Goal: Task Accomplishment & Management: Use online tool/utility

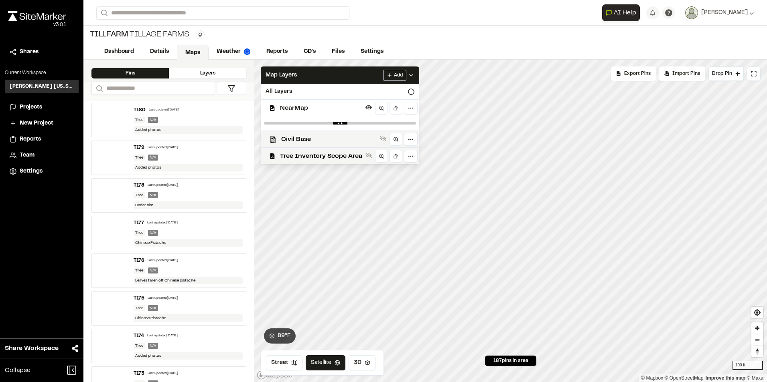
scroll to position [6779, 0]
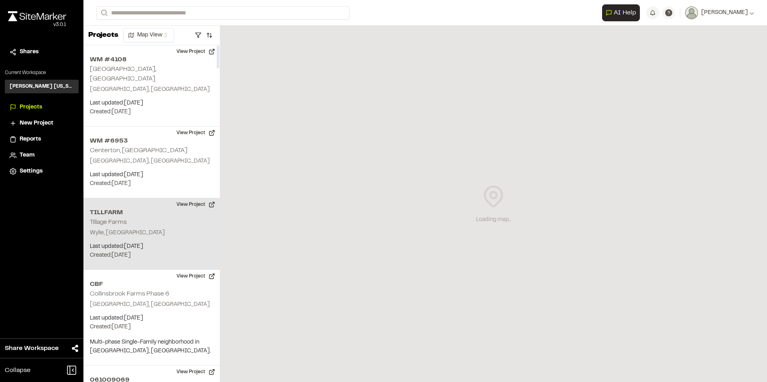
drag, startPoint x: 0, startPoint y: 0, endPoint x: 162, endPoint y: 229, distance: 279.9
click at [162, 228] on div "TILLFARM Tillage Farms Wylie, TX Last updated: Oct 14, 2025 Budget: $ Created: …" at bounding box center [151, 234] width 136 height 72
click at [189, 198] on button "View Project" at bounding box center [196, 204] width 48 height 13
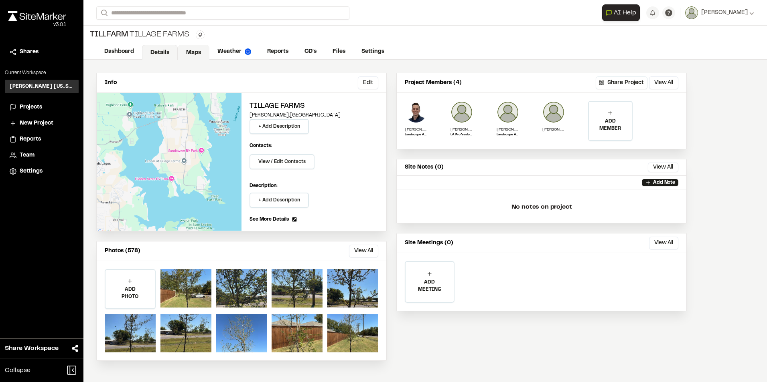
click at [196, 54] on link "Maps" at bounding box center [194, 52] width 32 height 15
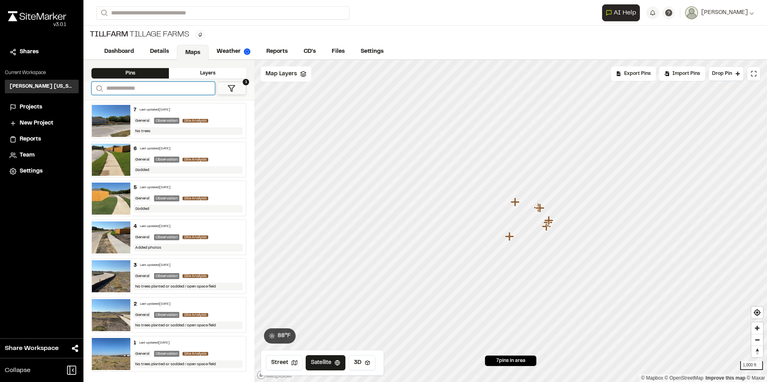
click at [178, 90] on input "Search" at bounding box center [152, 88] width 123 height 13
click at [229, 90] on icon at bounding box center [231, 89] width 8 height 8
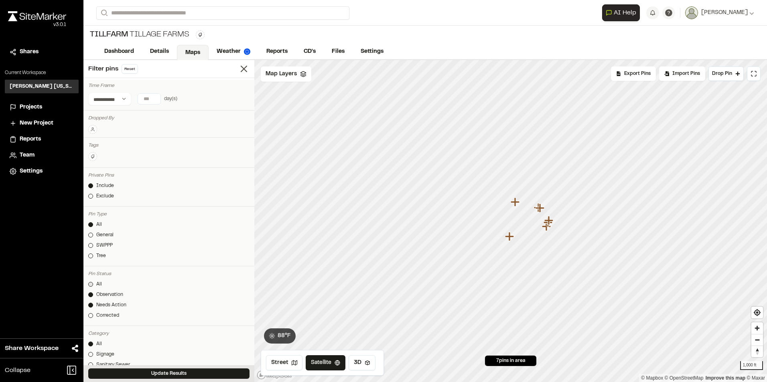
click at [93, 284] on link "All" at bounding box center [168, 284] width 161 height 7
click at [174, 372] on button "Update Results" at bounding box center [168, 374] width 161 height 10
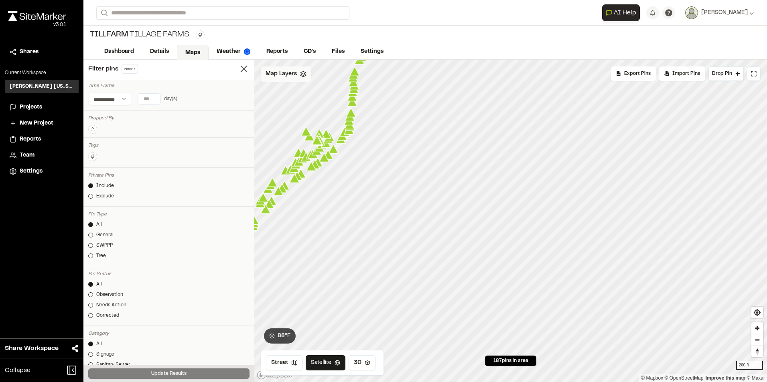
click at [277, 79] on div "Map Layers" at bounding box center [286, 74] width 51 height 15
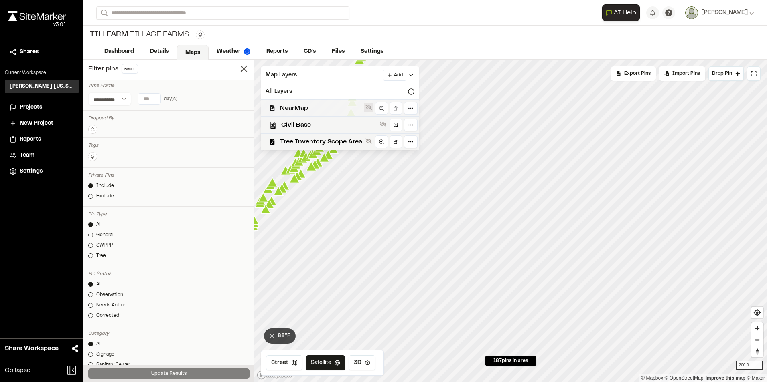
click at [368, 110] on icon at bounding box center [368, 107] width 6 height 6
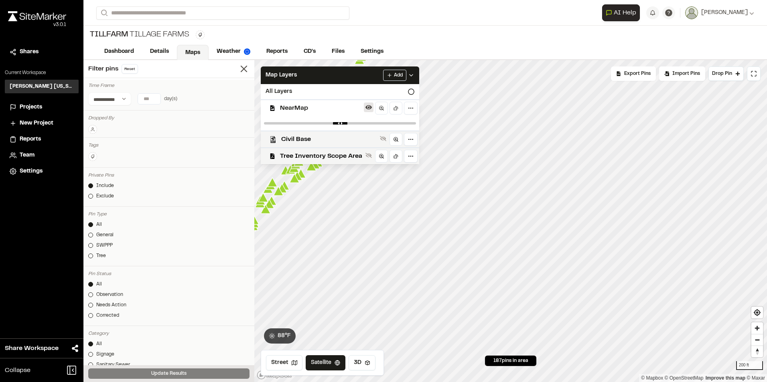
click at [368, 110] on icon at bounding box center [368, 107] width 6 height 6
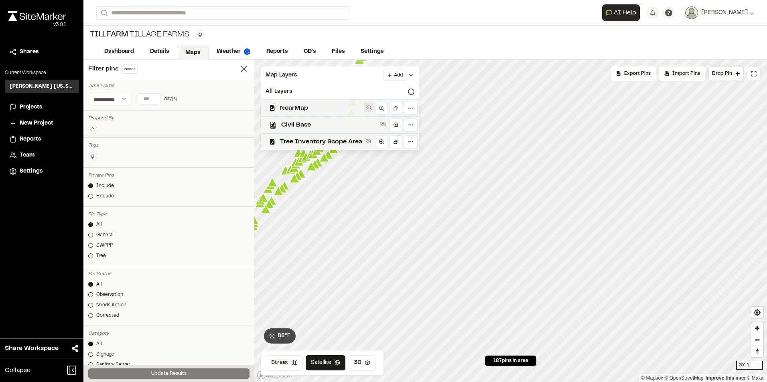
click at [368, 110] on icon at bounding box center [368, 107] width 6 height 6
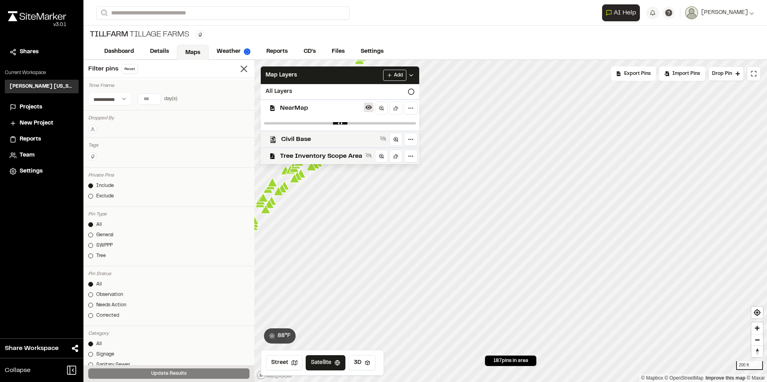
click at [368, 110] on icon at bounding box center [368, 107] width 6 height 6
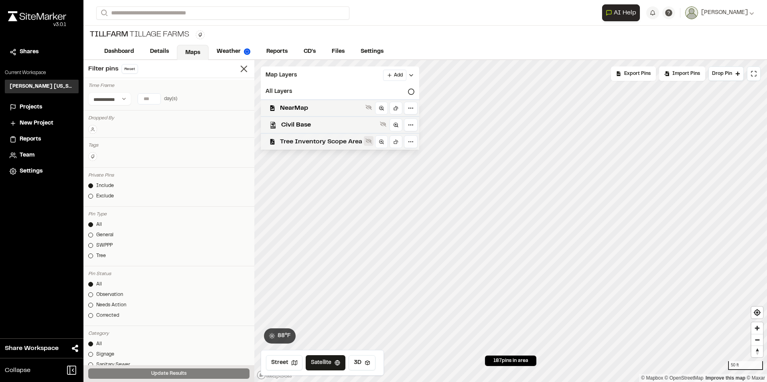
click at [368, 146] on button at bounding box center [369, 141] width 10 height 10
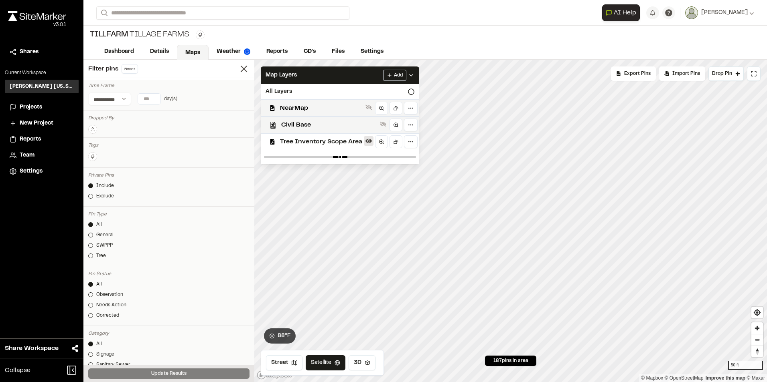
click at [366, 145] on button at bounding box center [369, 141] width 10 height 10
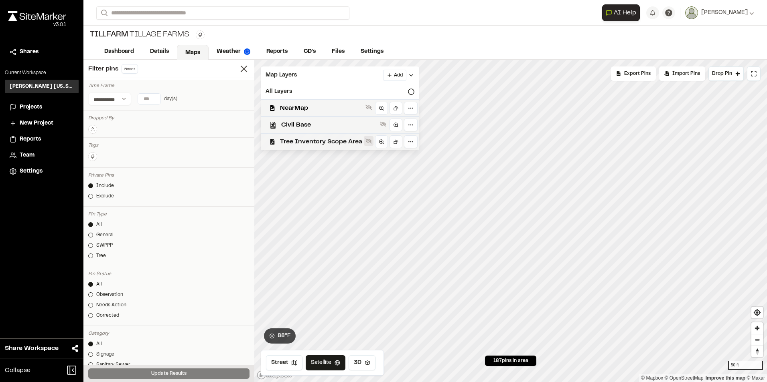
click at [366, 145] on button at bounding box center [369, 141] width 10 height 10
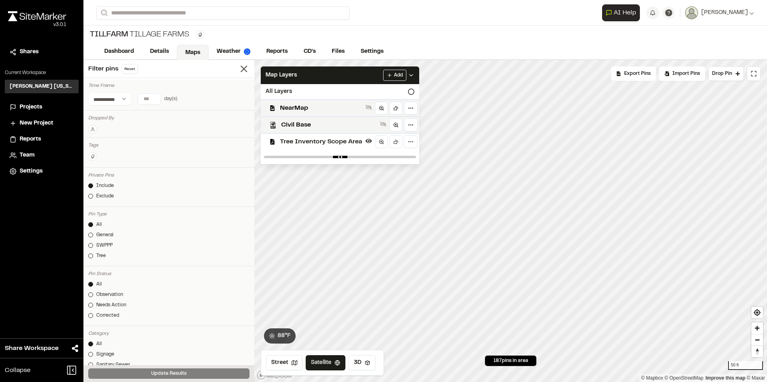
click at [366, 145] on button at bounding box center [369, 141] width 10 height 10
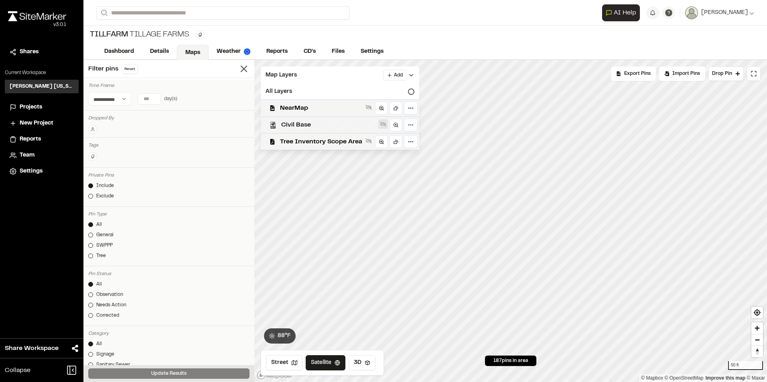
click at [382, 127] on button at bounding box center [383, 124] width 10 height 10
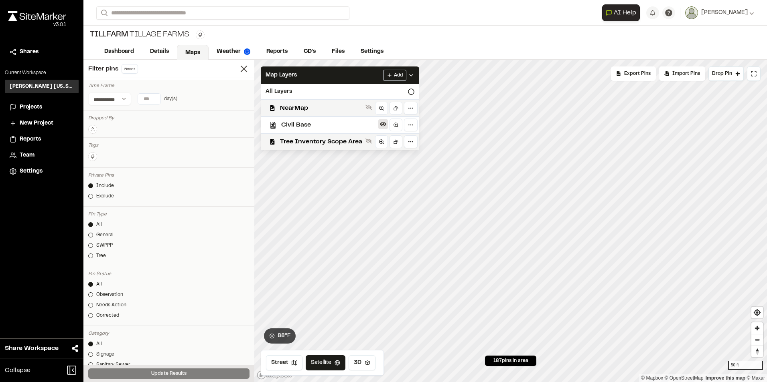
click at [382, 127] on button at bounding box center [383, 124] width 10 height 10
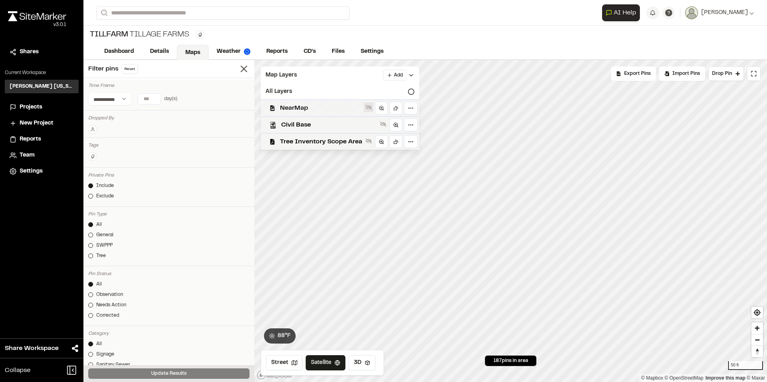
click at [371, 111] on button at bounding box center [369, 108] width 10 height 10
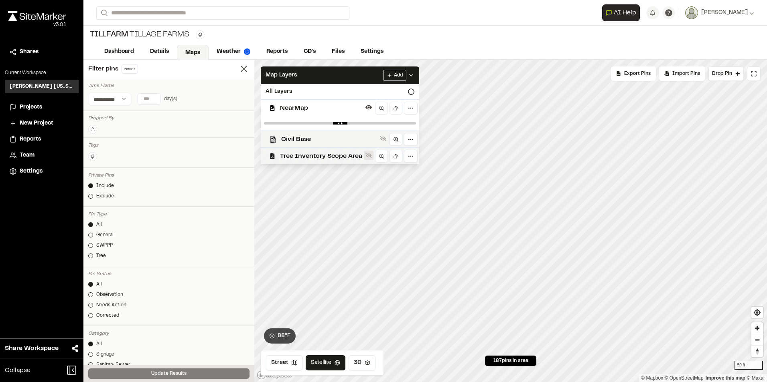
click at [367, 156] on icon at bounding box center [368, 155] width 6 height 6
click at [368, 111] on button at bounding box center [369, 108] width 10 height 10
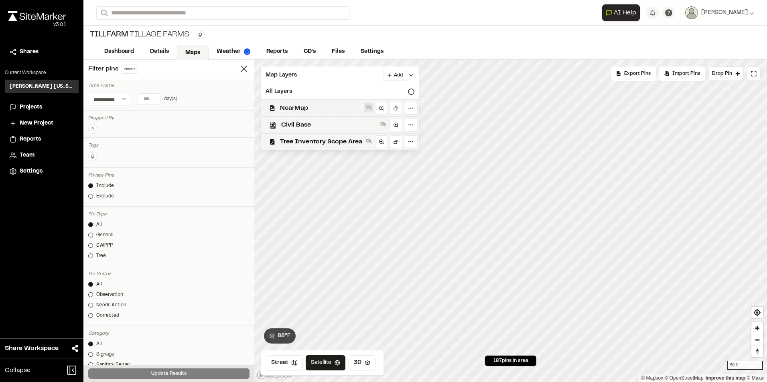
click at [367, 107] on icon at bounding box center [368, 107] width 6 height 5
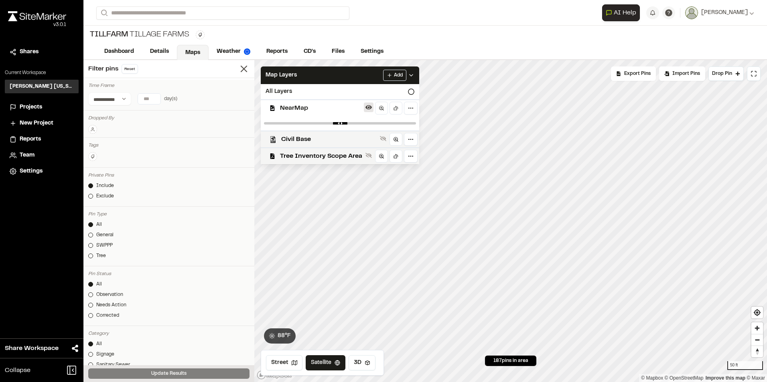
click at [371, 107] on icon at bounding box center [368, 107] width 6 height 4
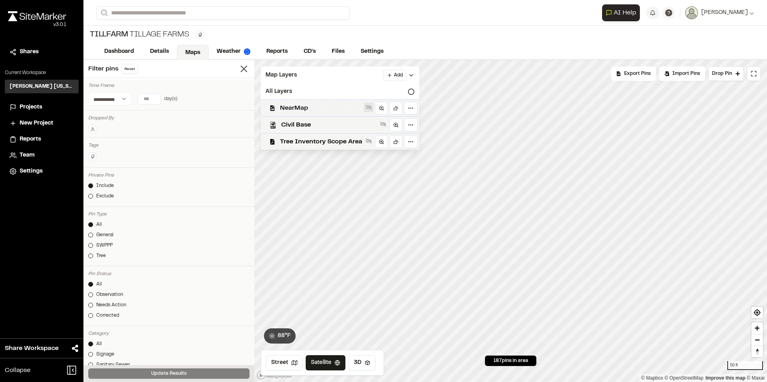
click at [370, 107] on icon at bounding box center [368, 107] width 6 height 5
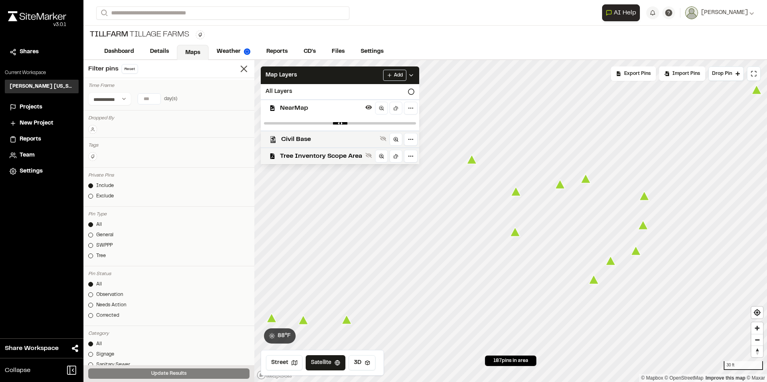
click at [515, 235] on icon "Map marker" at bounding box center [515, 232] width 10 height 9
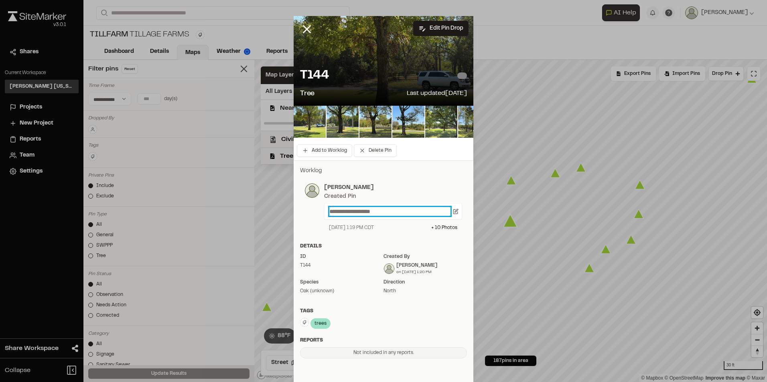
click at [329, 212] on p "**********" at bounding box center [389, 211] width 121 height 9
click at [455, 212] on icon at bounding box center [456, 210] width 3 height 3
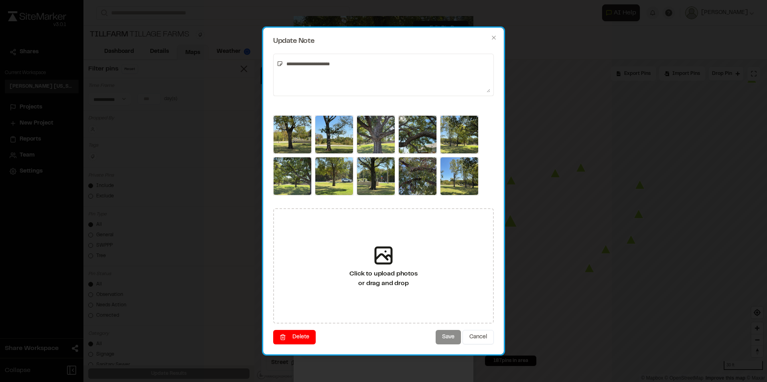
click at [447, 343] on div "Save Cancel" at bounding box center [464, 337] width 58 height 14
click at [451, 335] on div "Save Cancel" at bounding box center [464, 337] width 58 height 14
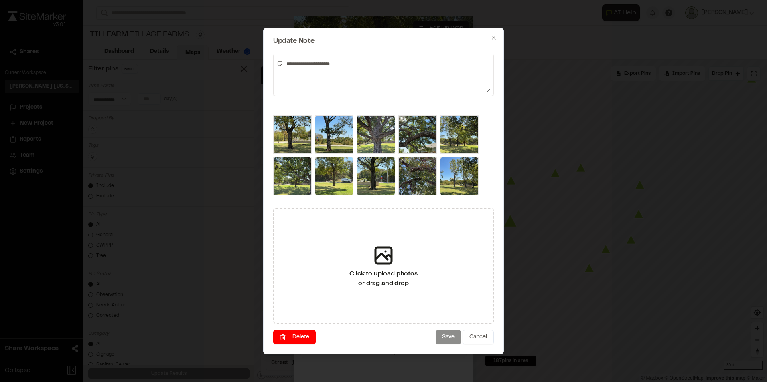
click at [303, 73] on textarea "**********" at bounding box center [386, 74] width 207 height 35
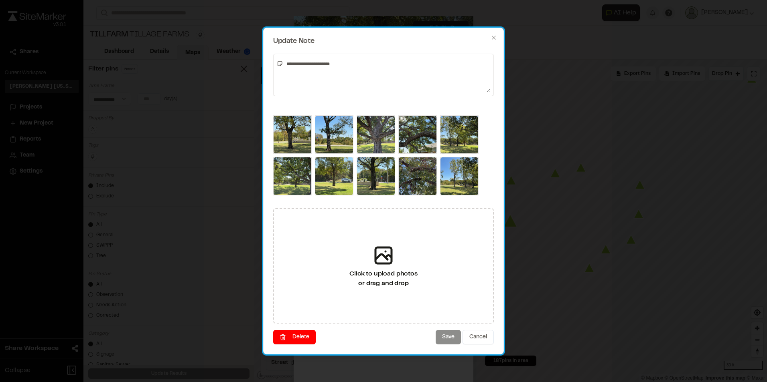
drag, startPoint x: 449, startPoint y: 340, endPoint x: 450, endPoint y: 334, distance: 6.2
click at [450, 334] on div "Save Cancel" at bounding box center [464, 337] width 58 height 14
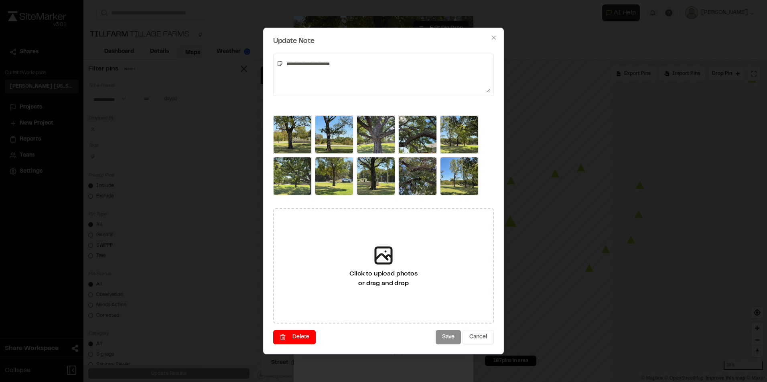
click at [350, 65] on textarea "**********" at bounding box center [386, 74] width 207 height 35
type textarea "**********"
click at [448, 339] on button "Save" at bounding box center [447, 337] width 25 height 14
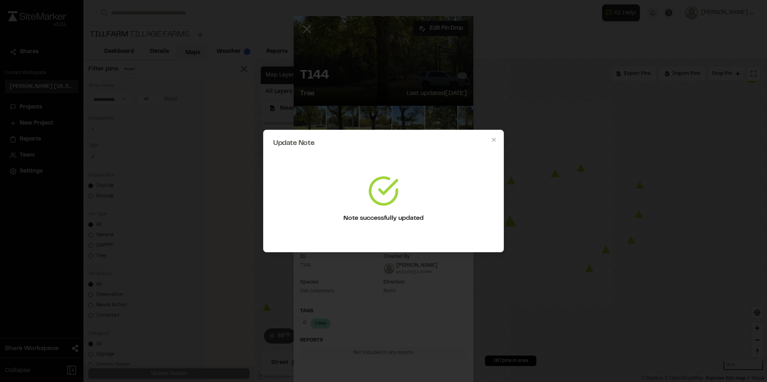
click at [537, 20] on div "Update Note Note successfully updated Confirm delete Not currently attached to …" at bounding box center [383, 191] width 767 height 382
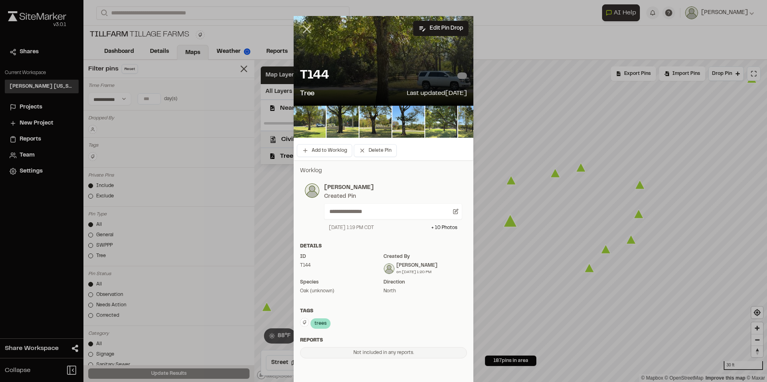
click at [301, 25] on icon at bounding box center [307, 29] width 14 height 14
